Goal: Information Seeking & Learning: Learn about a topic

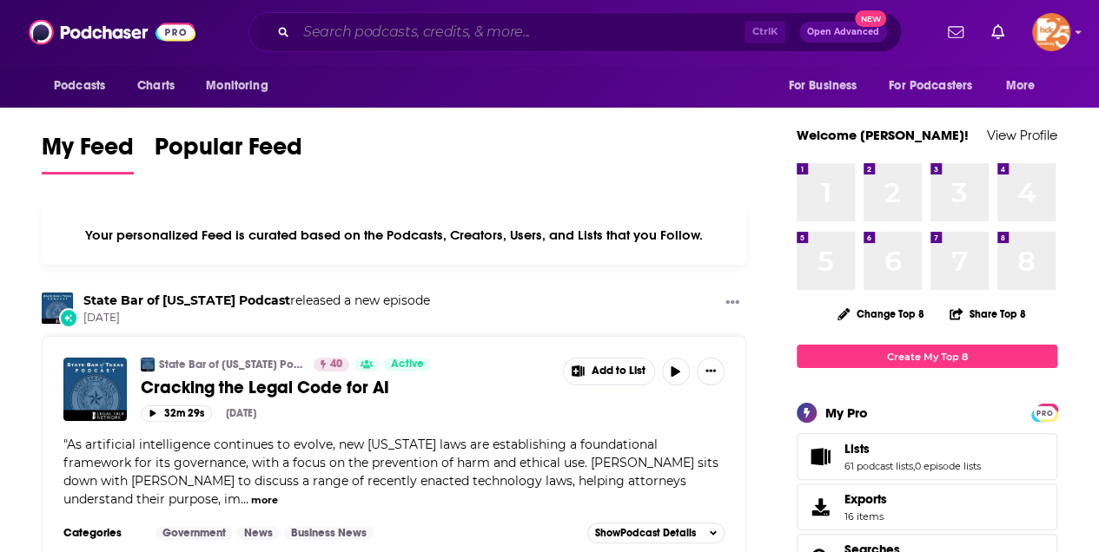
click at [316, 30] on input "Search podcasts, credits, & more..." at bounding box center [520, 32] width 448 height 28
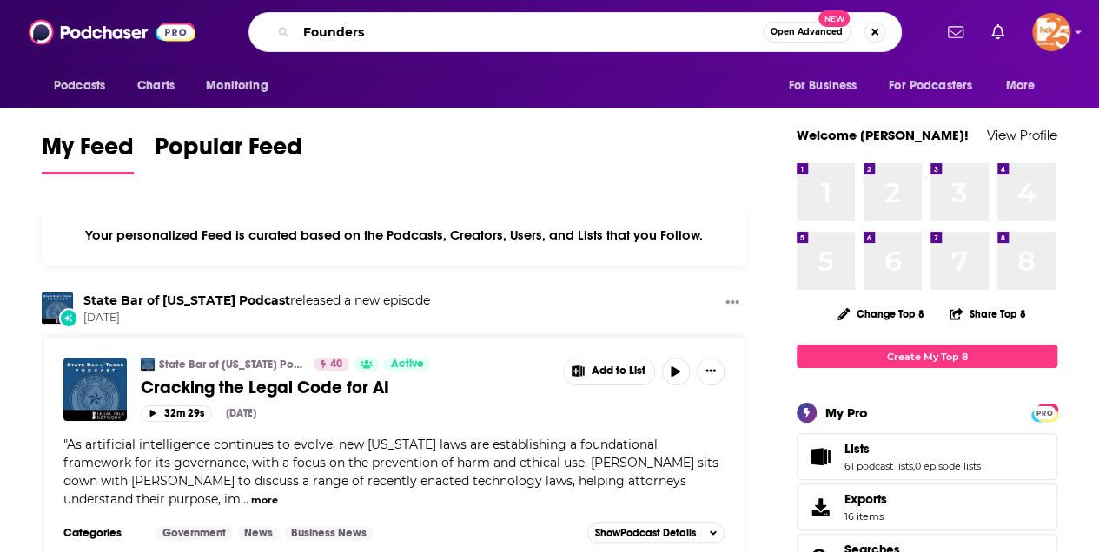
type input "Founders"
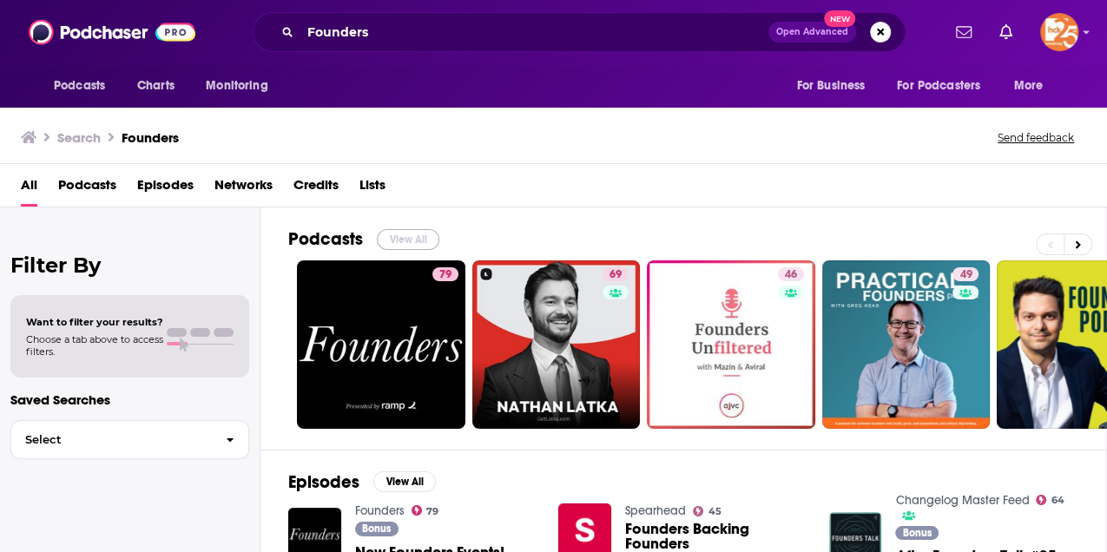
click at [391, 232] on button "View All" at bounding box center [408, 239] width 63 height 21
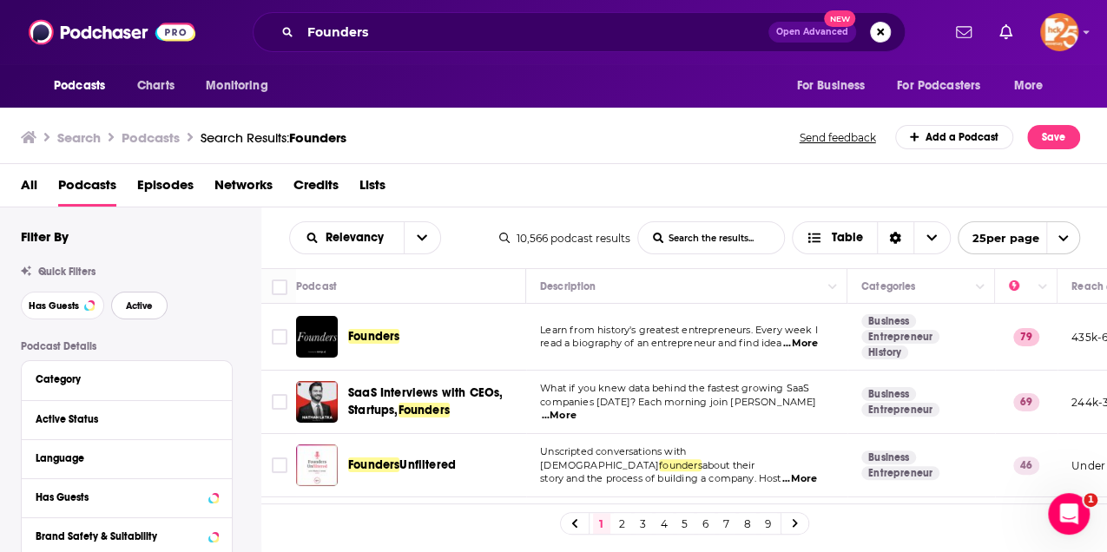
click at [142, 311] on span "Active" at bounding box center [139, 306] width 27 height 10
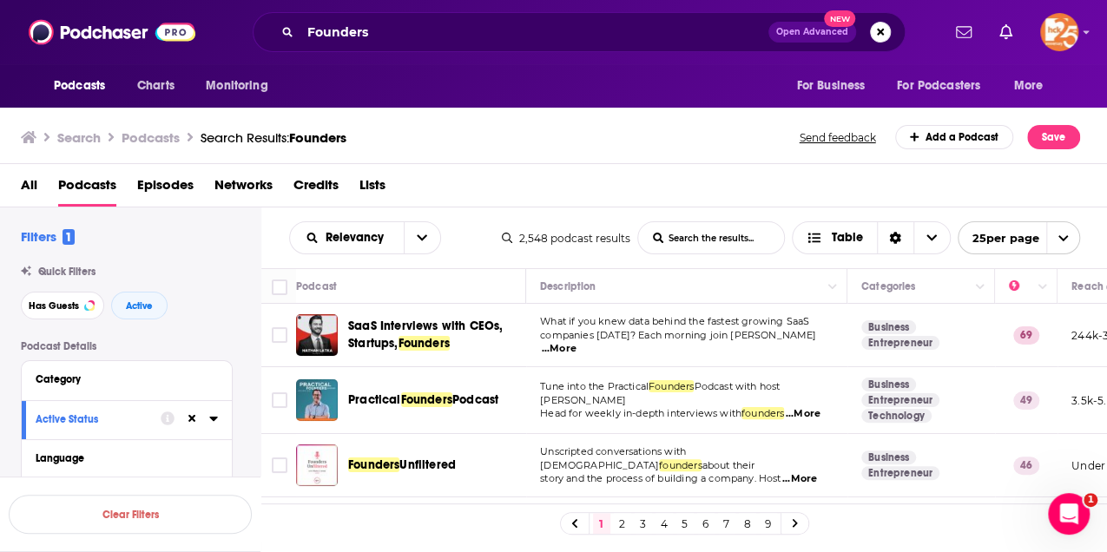
click at [804, 408] on span "...More" at bounding box center [803, 414] width 35 height 14
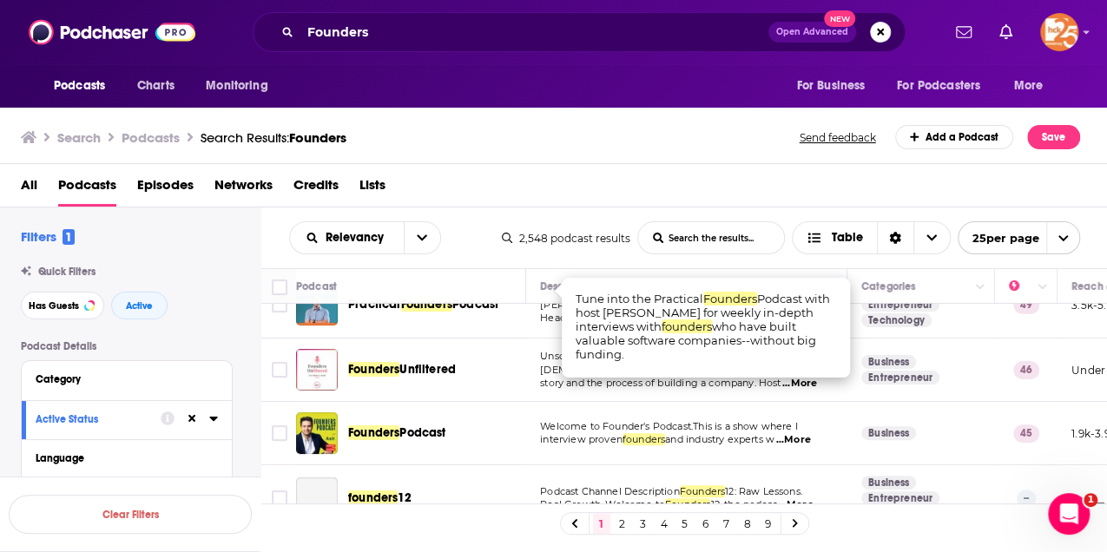
scroll to position [116, 0]
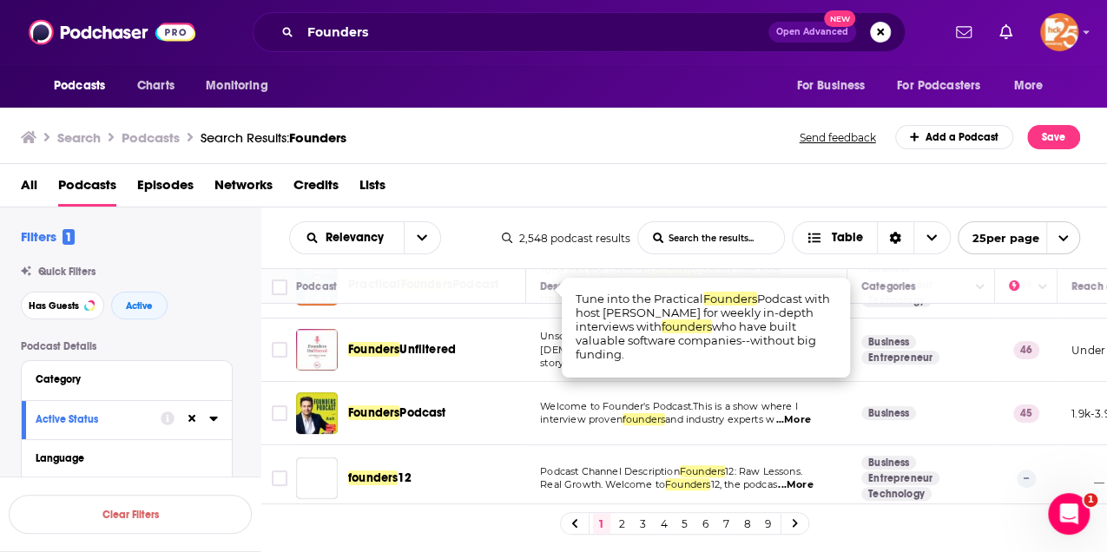
click at [440, 377] on td "Founders Unfiltered" at bounding box center [411, 350] width 230 height 63
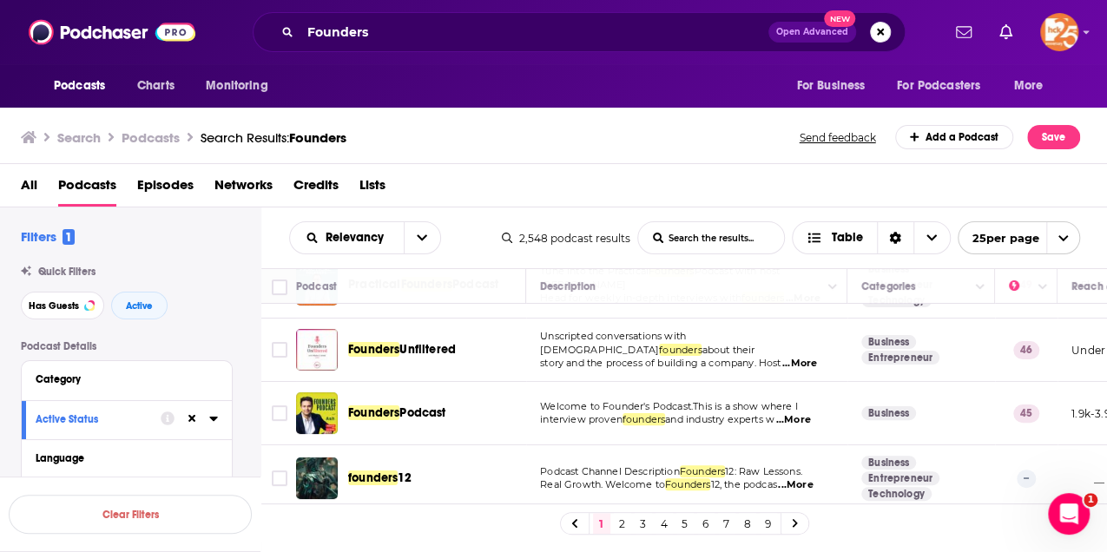
scroll to position [174, 0]
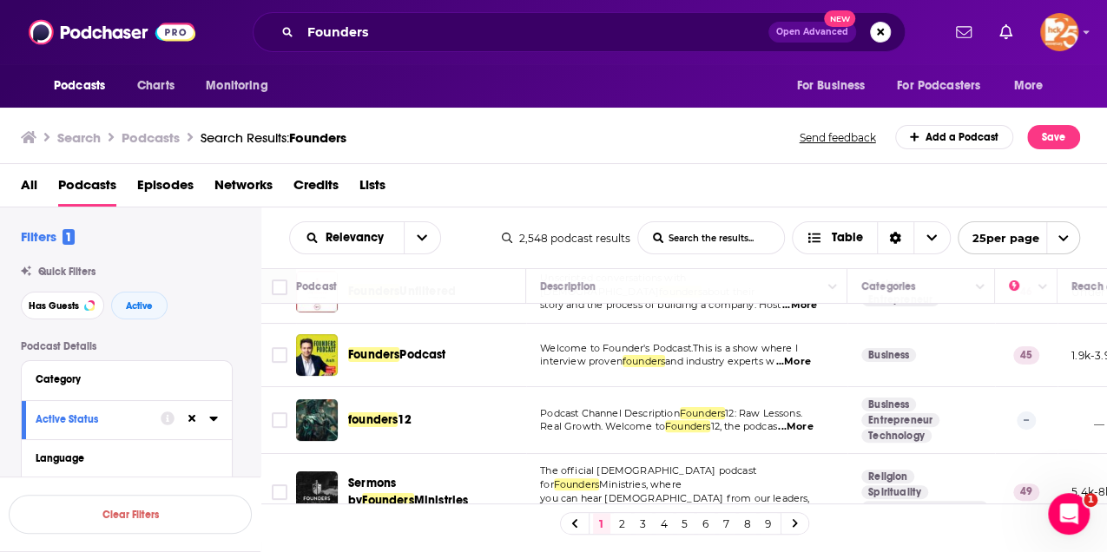
click at [803, 360] on span "...More" at bounding box center [793, 362] width 35 height 14
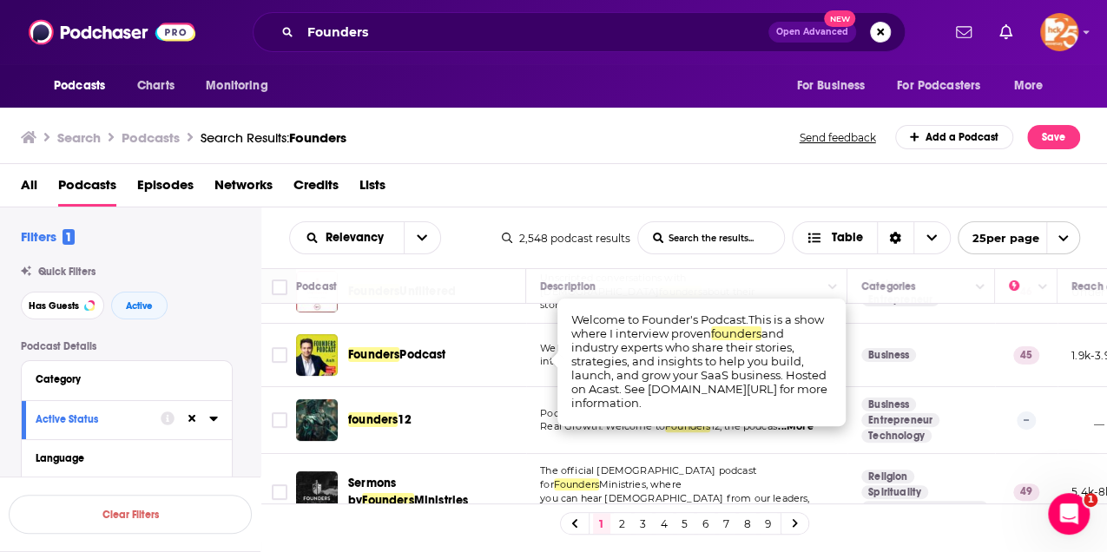
click at [394, 443] on td "founders 12" at bounding box center [411, 420] width 230 height 67
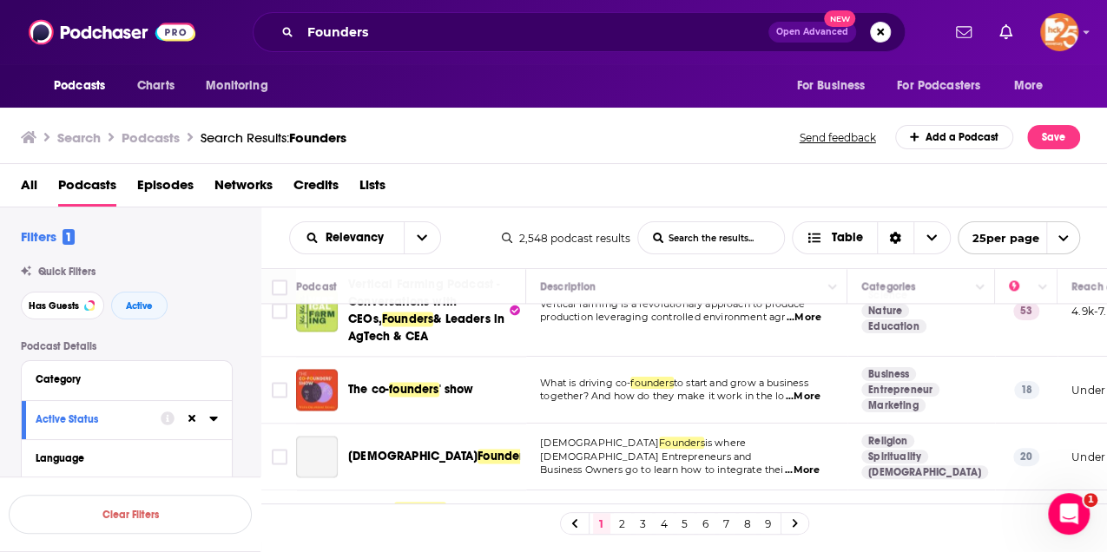
scroll to position [1462, 0]
